Goal: Information Seeking & Learning: Learn about a topic

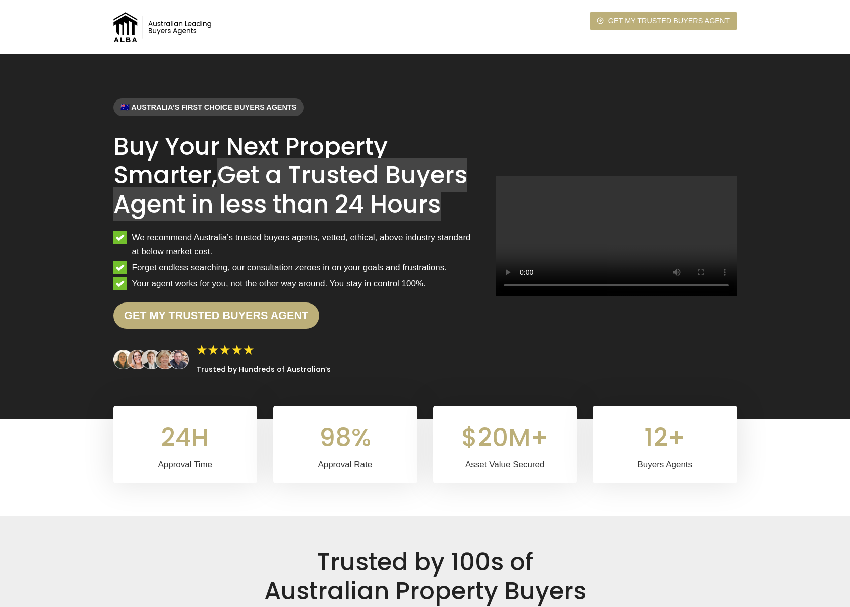
click at [225, 55] on div "🇦🇺 Australia’s first choice buyers agents Buy Your Next Property Smarter, Get a…" at bounding box center [425, 236] width 648 height 364
click at [386, 75] on div "🇦🇺 Australia’s first choice buyers agents Buy Your Next Property Smarter, Get a…" at bounding box center [425, 236] width 648 height 364
click at [324, 80] on div "🇦🇺 Australia’s first choice buyers agents Buy Your Next Property Smarter, Get a…" at bounding box center [425, 236] width 648 height 364
click at [422, 113] on div "🇦🇺 Australia’s first choice buyers agents" at bounding box center [296, 107] width 366 height 18
click at [130, 147] on h1 "Buy Your Next Property Smarter, Get a Trusted Buyers Agent in less than 24 Hours" at bounding box center [296, 175] width 366 height 87
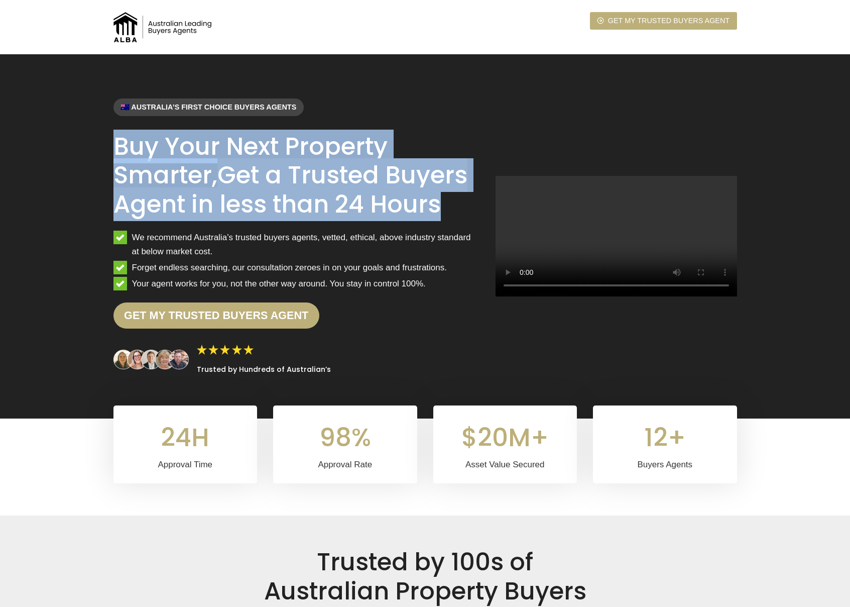
drag, startPoint x: 130, startPoint y: 147, endPoint x: 434, endPoint y: 209, distance: 311.2
click at [436, 211] on h1 "Buy Your Next Property Smarter, Get a Trusted Buyers Agent in less than 24 Hours" at bounding box center [296, 175] width 366 height 87
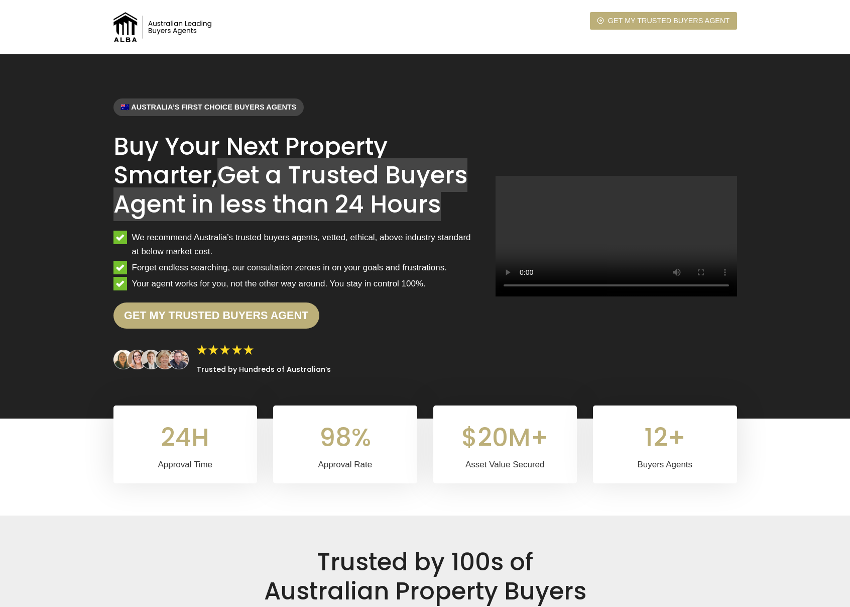
click at [413, 200] on mark "Get a Trusted Buyers Agent in less than 24 Hours" at bounding box center [290, 189] width 354 height 63
click at [251, 169] on mark "Get a Trusted Buyers Agent in less than 24 Hours" at bounding box center [290, 189] width 354 height 63
click at [132, 151] on h1 "Buy Your Next Property Smarter, Get a Trusted Buyers Agent in less than 24 Hours" at bounding box center [296, 175] width 366 height 87
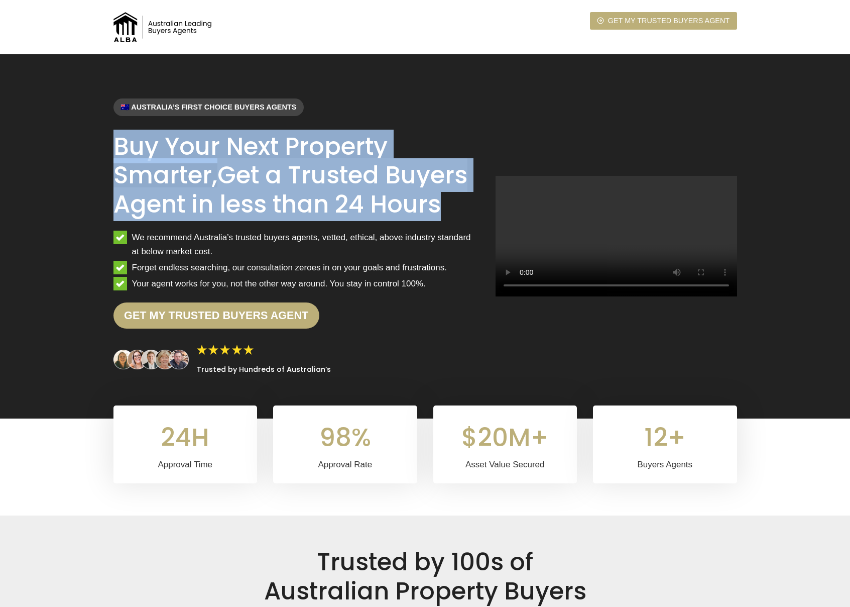
drag, startPoint x: 169, startPoint y: 158, endPoint x: 418, endPoint y: 198, distance: 252.2
click at [418, 199] on h1 "Buy Your Next Property Smarter, Get a Trusted Buyers Agent in less than 24 Hours" at bounding box center [296, 175] width 366 height 87
click at [418, 198] on mark "Get a Trusted Buyers Agent in less than 24 Hours" at bounding box center [290, 189] width 354 height 63
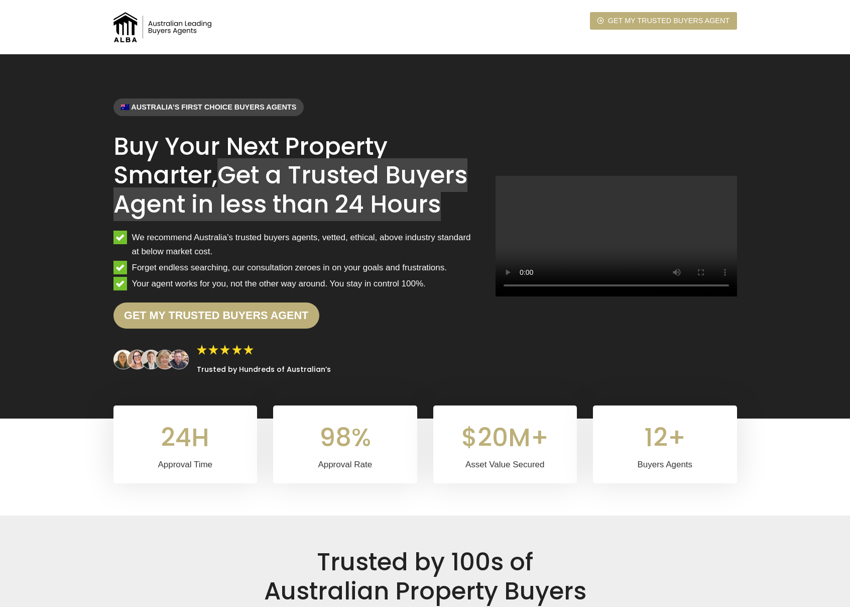
click at [385, 185] on mark "Get a Trusted Buyers Agent in less than 24 Hours" at bounding box center [290, 189] width 354 height 63
click at [346, 151] on h1 "Buy Your Next Property Smarter, Get a Trusted Buyers Agent in less than 24 Hours" at bounding box center [296, 175] width 366 height 87
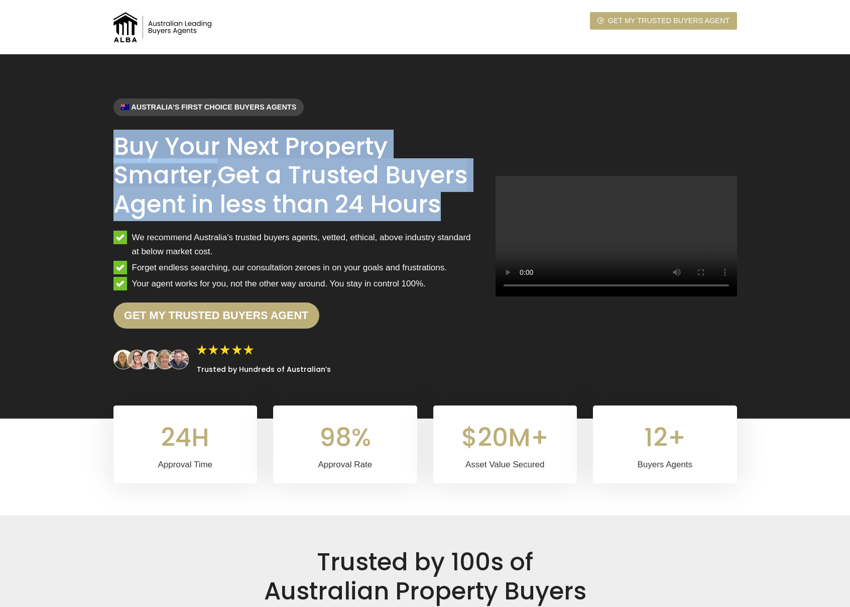
drag, startPoint x: 418, startPoint y: 205, endPoint x: 113, endPoint y: 153, distance: 308.9
click at [113, 153] on h1 "Buy Your Next Property Smarter, Get a Trusted Buyers Agent in less than 24 Hours" at bounding box center [296, 175] width 366 height 87
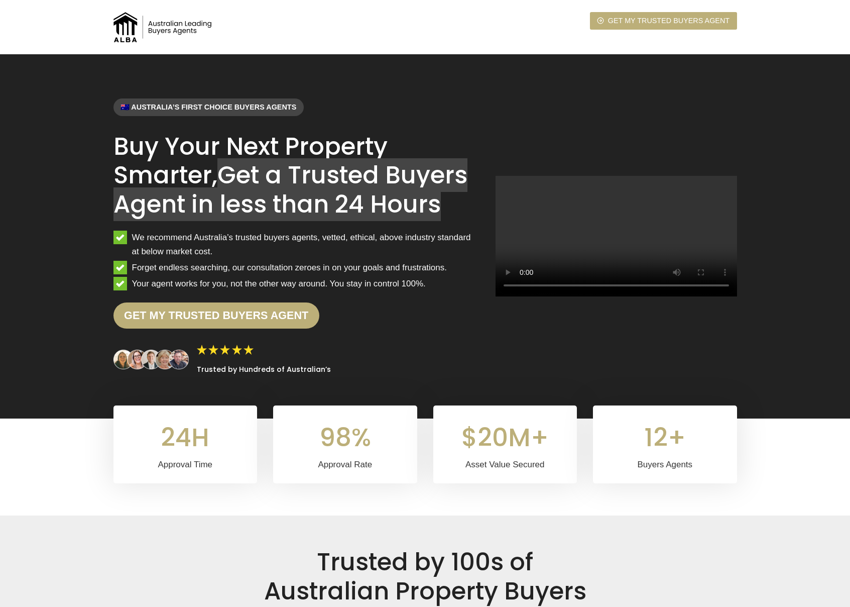
click at [157, 141] on h1 "Buy Your Next Property Smarter, Get a Trusted Buyers Agent in less than 24 Hours" at bounding box center [296, 175] width 366 height 87
click at [137, 146] on h1 "Buy Your Next Property Smarter, Get a Trusted Buyers Agent in less than 24 Hours" at bounding box center [296, 175] width 366 height 87
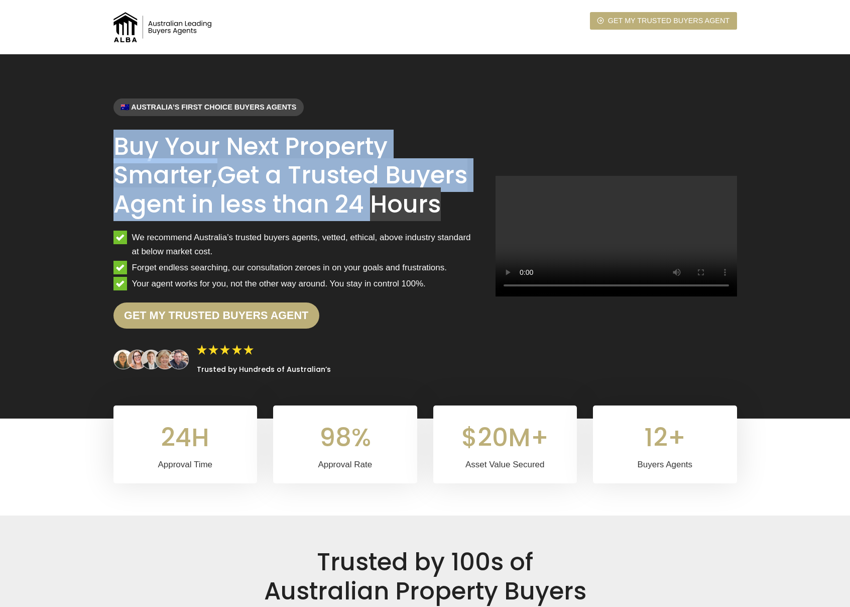
drag, startPoint x: 137, startPoint y: 146, endPoint x: 366, endPoint y: 197, distance: 235.3
click at [366, 197] on h1 "Buy Your Next Property Smarter, Get a Trusted Buyers Agent in less than 24 Hours" at bounding box center [296, 175] width 366 height 87
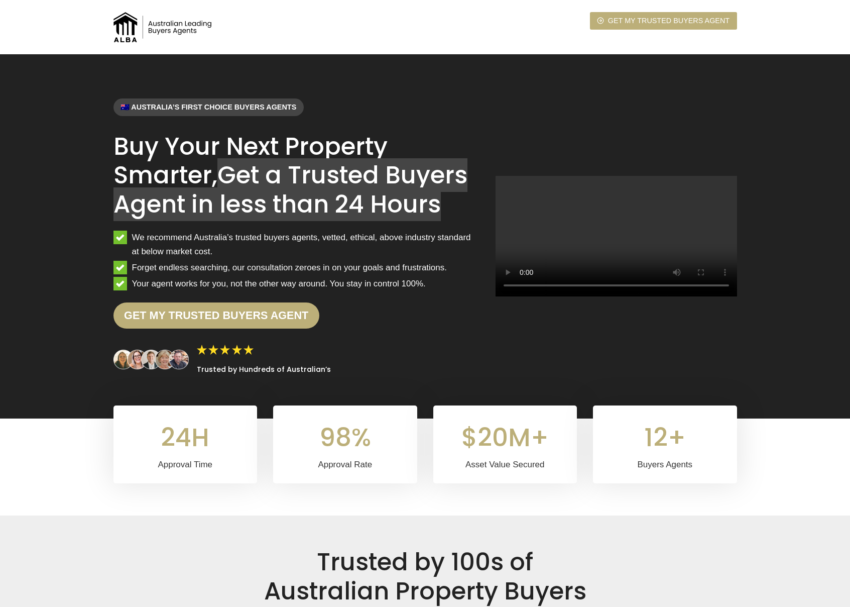
click at [398, 199] on mark "Get a Trusted Buyers Agent in less than 24 Hours" at bounding box center [290, 189] width 354 height 63
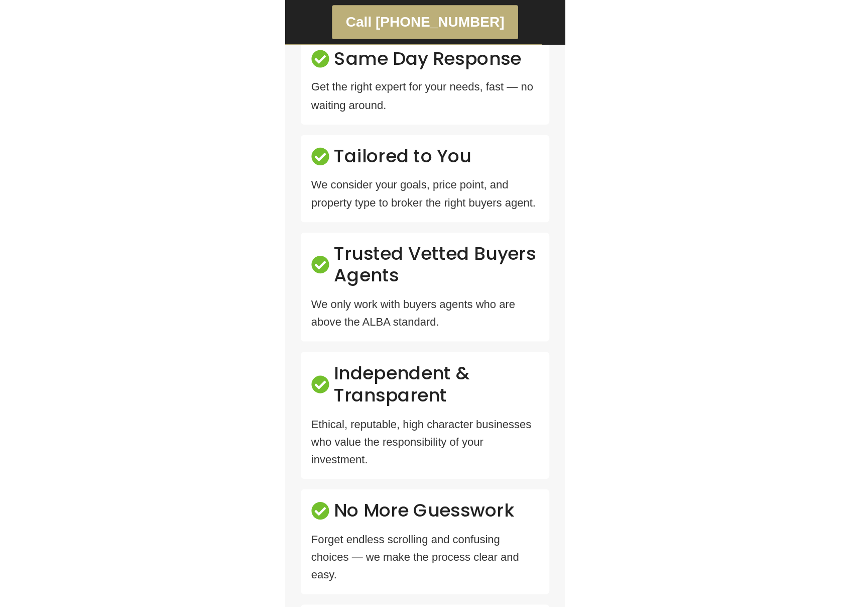
scroll to position [1934, 0]
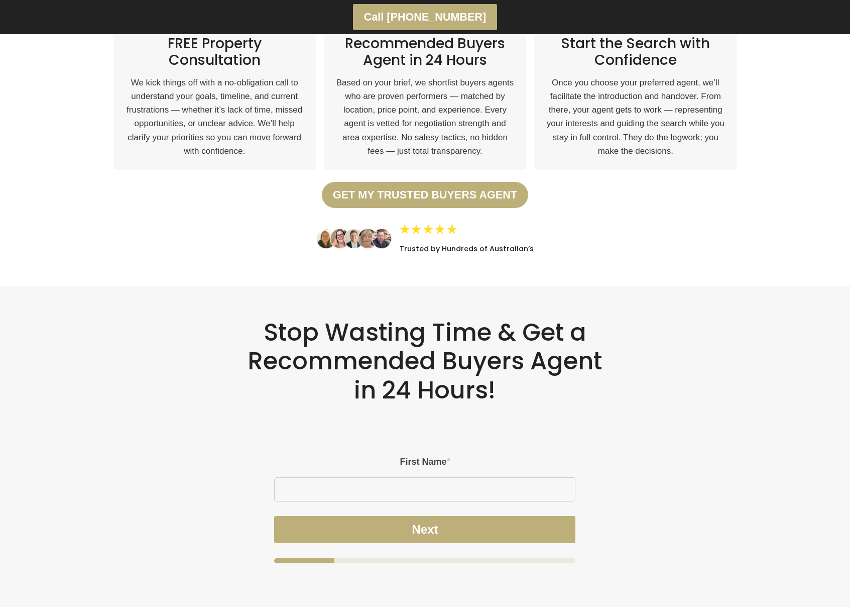
click at [543, 224] on div "Trusted by Hundreds of Australian’s" at bounding box center [425, 239] width 624 height 30
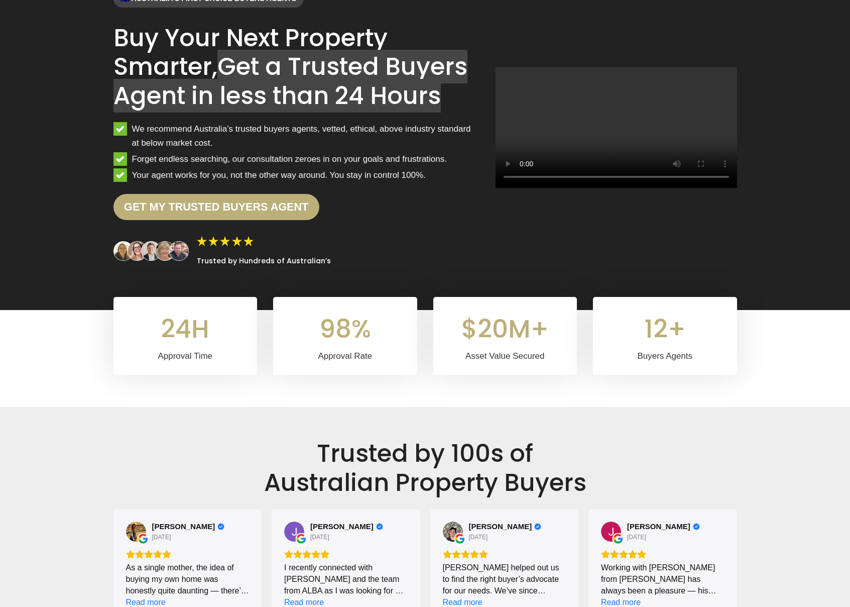
scroll to position [0, 0]
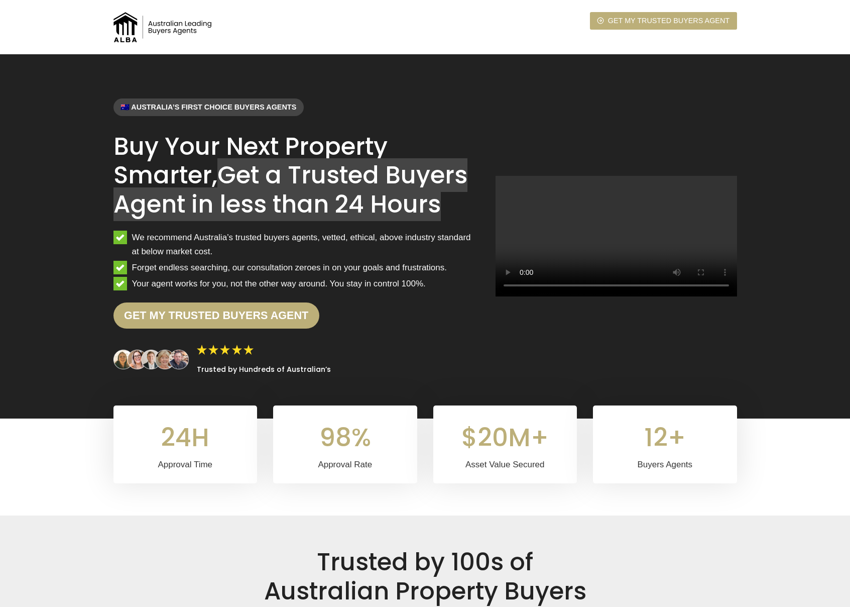
click at [445, 201] on h1 "Buy Your Next Property Smarter, Get a Trusted Buyers Agent in less than 24 Hours" at bounding box center [296, 175] width 366 height 87
